Goal: Information Seeking & Learning: Learn about a topic

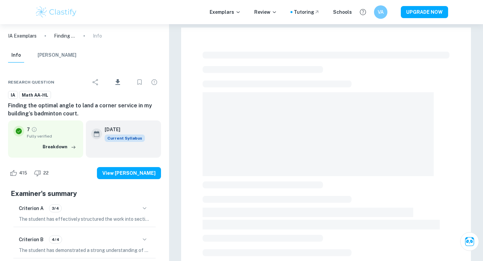
click at [75, 13] on img at bounding box center [56, 11] width 43 height 13
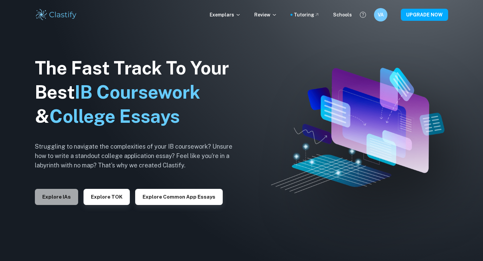
click at [65, 196] on button "Explore IAs" at bounding box center [56, 197] width 43 height 16
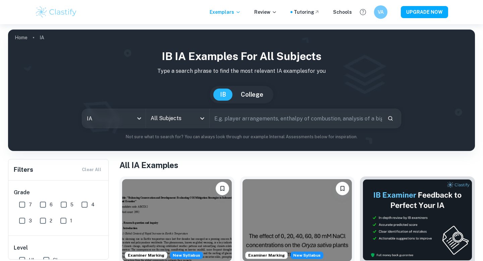
click at [157, 122] on input "All Subjects" at bounding box center [172, 118] width 47 height 13
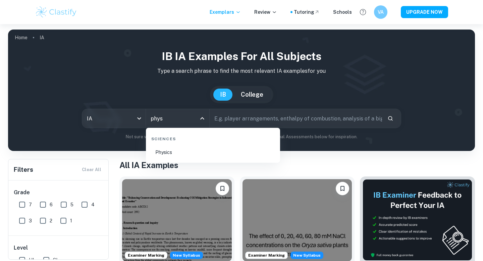
click at [174, 152] on li "Physics" at bounding box center [212, 151] width 129 height 15
type input "Physics"
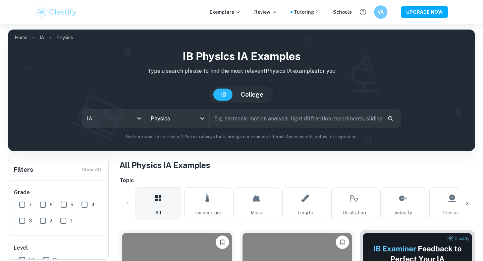
click at [239, 119] on input "text" at bounding box center [295, 118] width 172 height 19
click at [220, 121] on input "ripple" at bounding box center [287, 118] width 157 height 19
type input "s"
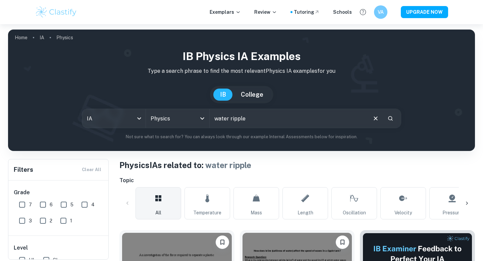
click at [238, 116] on input "water ripple" at bounding box center [287, 118] width 157 height 19
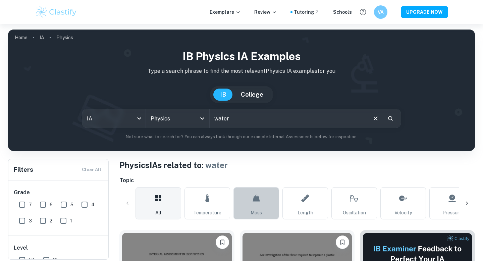
click at [247, 190] on link "Mass" at bounding box center [256, 203] width 46 height 32
type input "Mass"
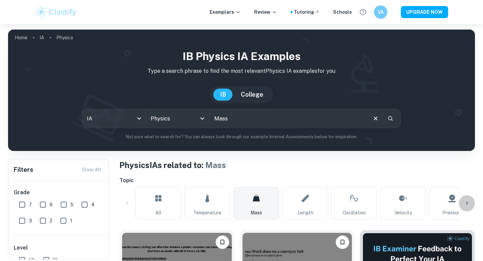
click at [466, 201] on icon at bounding box center [466, 203] width 7 height 7
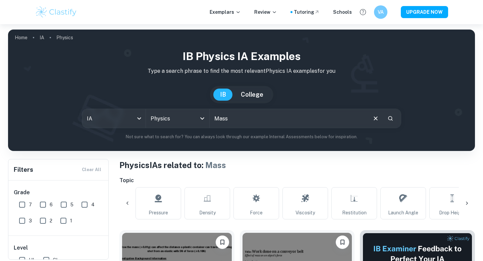
scroll to position [0, 314]
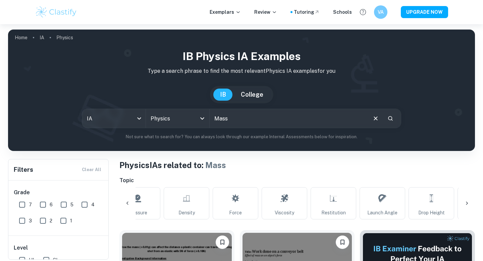
click at [466, 201] on icon at bounding box center [466, 203] width 7 height 7
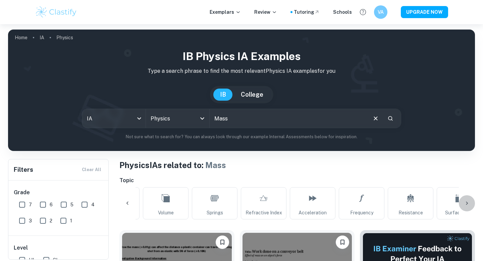
click at [466, 201] on icon at bounding box center [466, 203] width 7 height 7
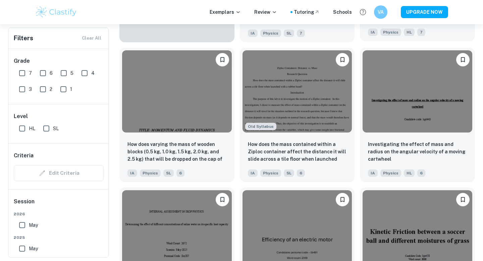
scroll to position [602, 0]
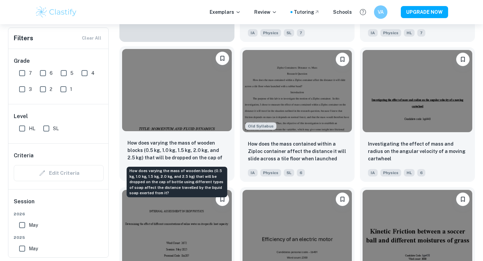
click at [217, 154] on p "How does varying the mass of wooden blocks (0.5 kg, 1.0 kg, 1.5 kg, 2.0 kg, and…" at bounding box center [176, 150] width 99 height 23
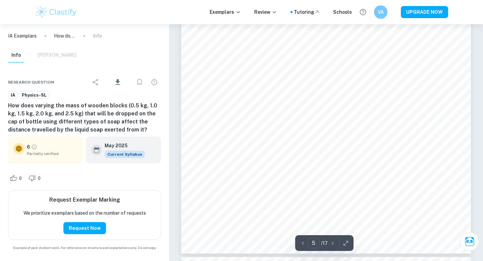
scroll to position [1754, 0]
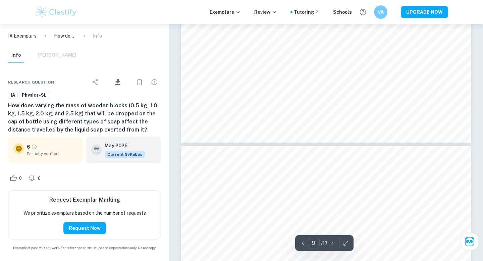
type input "10"
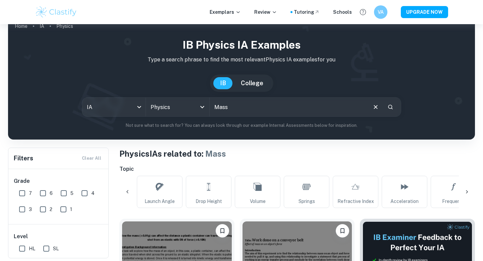
scroll to position [0, 539]
click at [204, 198] on span "Drop Height" at bounding box center [207, 200] width 26 height 7
type input "Drop Height"
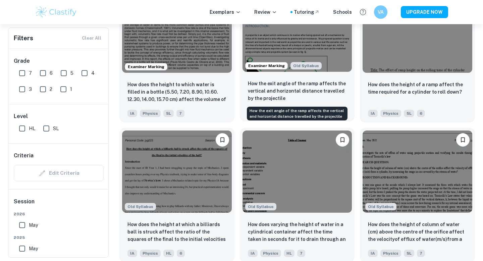
scroll to position [803, 0]
